Goal: Information Seeking & Learning: Compare options

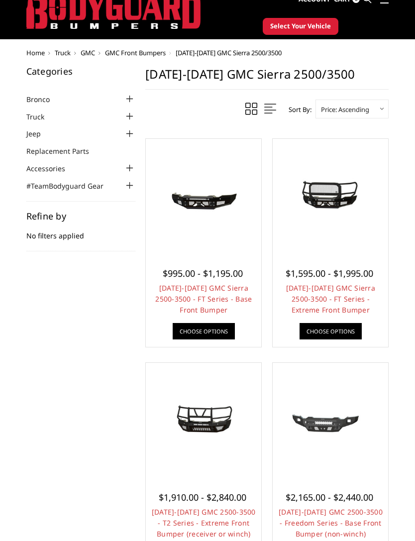
scroll to position [32, 0]
click at [333, 299] on link "[DATE]-[DATE] GMC Sierra 2500-3500 - FT Series - Extreme Front Bumper" at bounding box center [330, 298] width 89 height 31
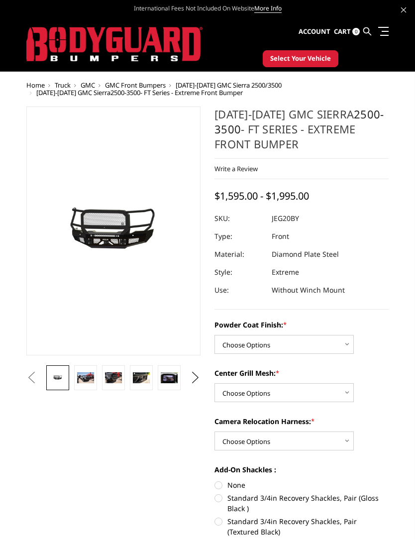
click at [110, 370] on link at bounding box center [113, 378] width 23 height 25
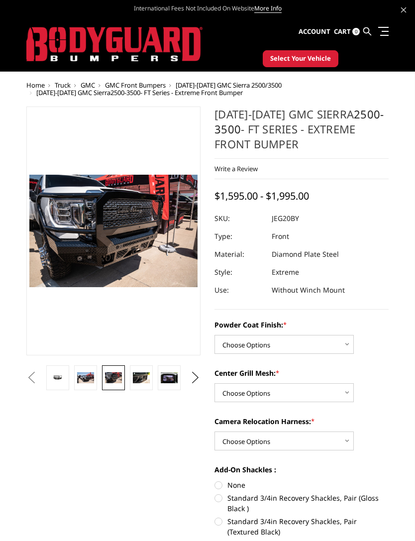
click at [93, 380] on img at bounding box center [85, 378] width 17 height 11
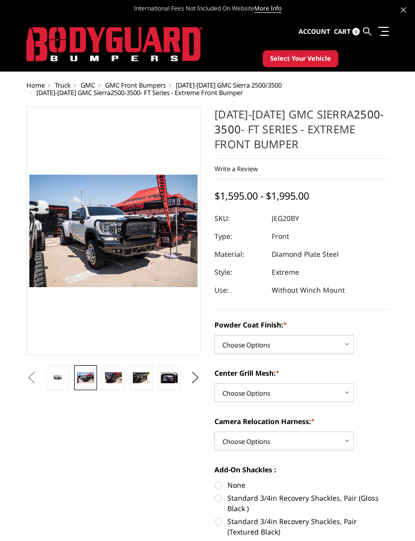
click at [130, 381] on link at bounding box center [141, 378] width 23 height 25
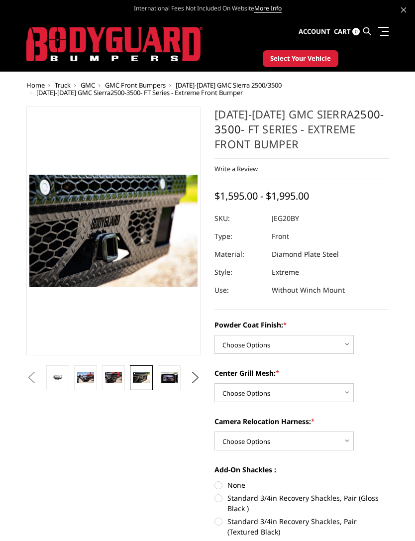
click at [169, 381] on img at bounding box center [169, 378] width 17 height 11
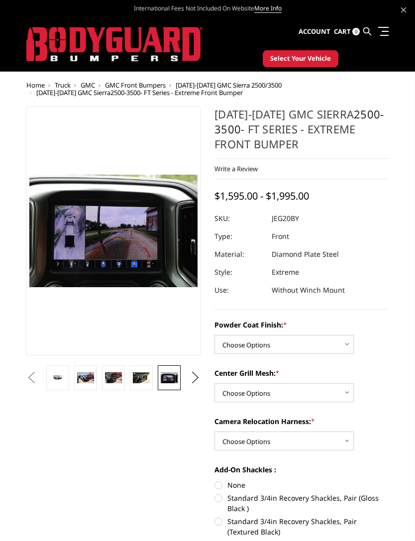
click at [150, 381] on img at bounding box center [141, 378] width 17 height 11
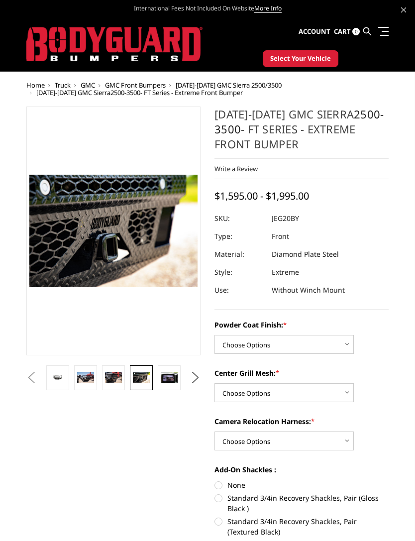
click at [122, 382] on img at bounding box center [113, 378] width 17 height 11
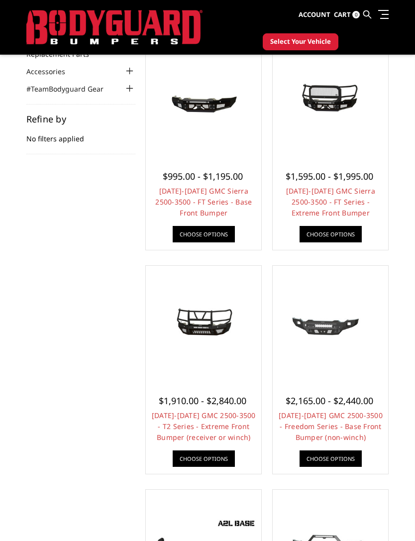
scroll to position [123, 0]
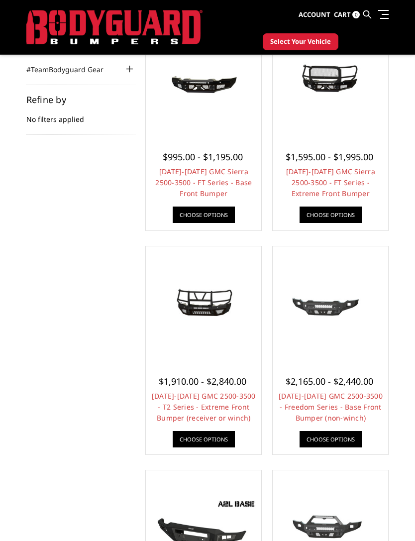
click at [214, 326] on img at bounding box center [203, 304] width 111 height 53
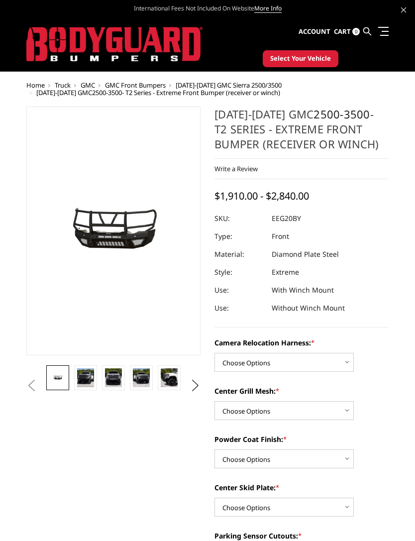
click at [113, 378] on img at bounding box center [113, 378] width 17 height 18
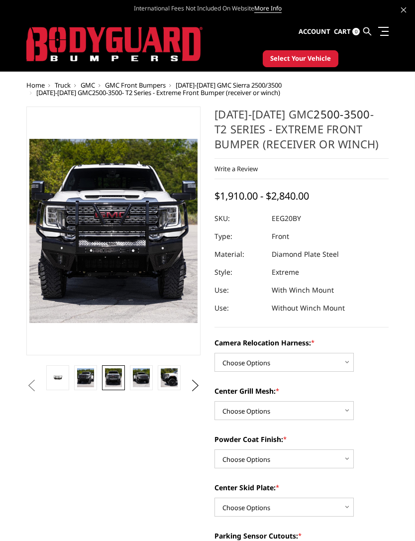
click at [144, 389] on link at bounding box center [141, 378] width 23 height 25
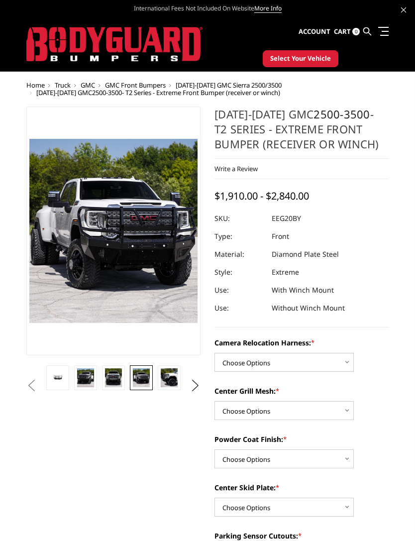
click at [92, 382] on img at bounding box center [85, 378] width 17 height 18
